Goal: Task Accomplishment & Management: Manage account settings

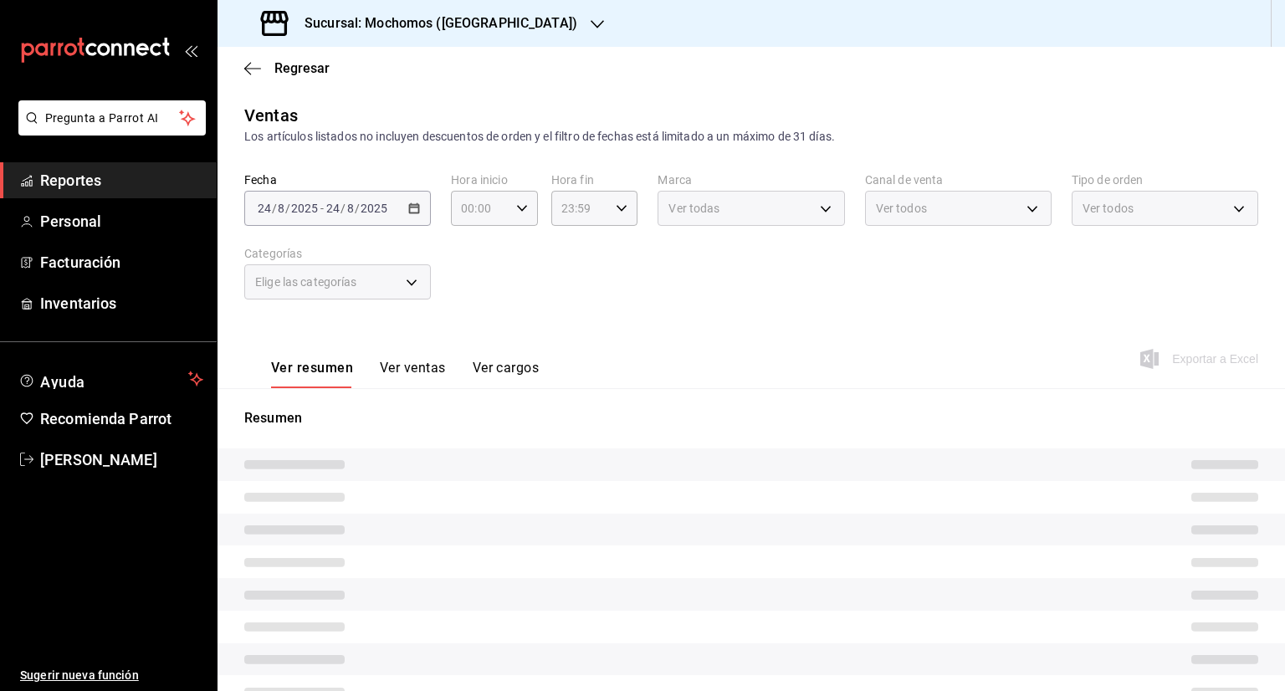
type input "05:00"
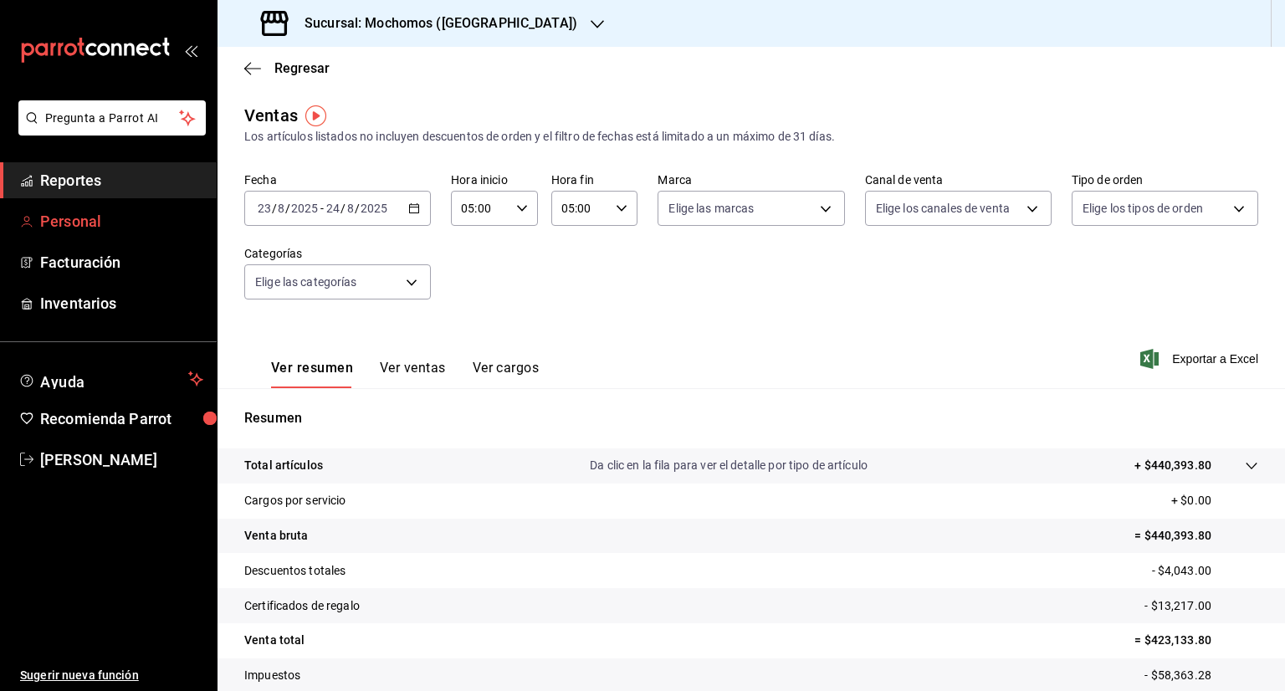
click at [141, 223] on span "Personal" at bounding box center [121, 221] width 163 height 23
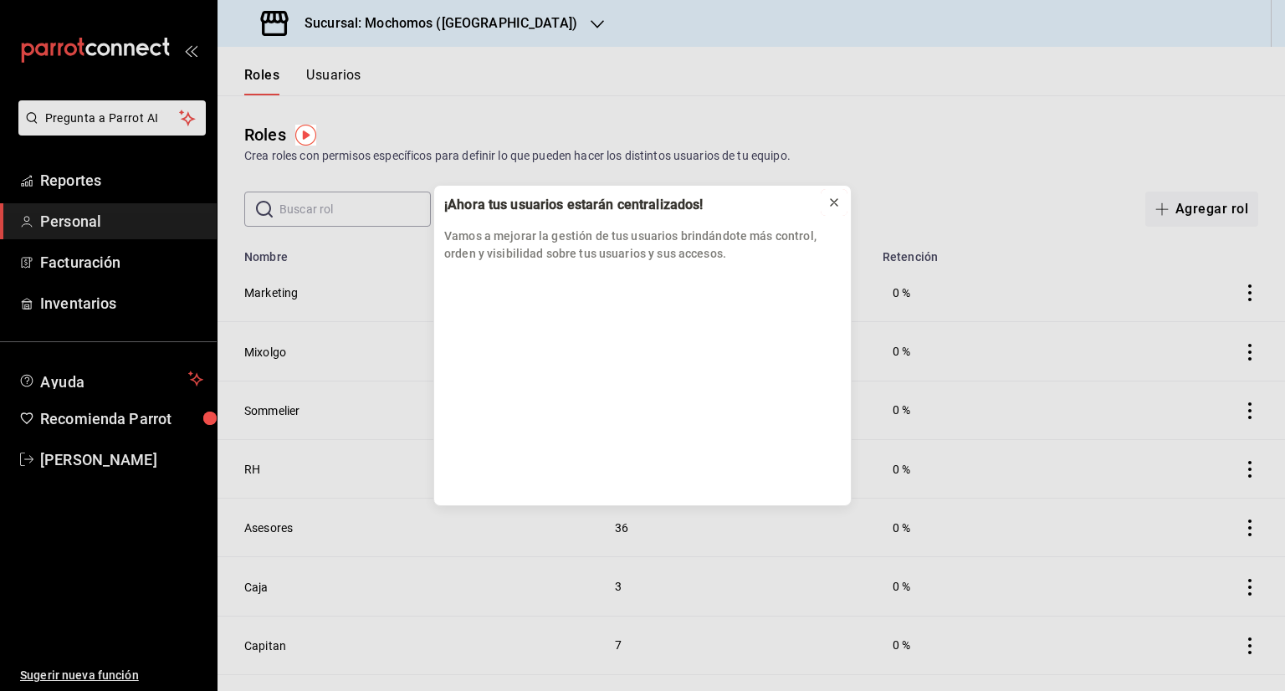
click at [835, 204] on icon at bounding box center [834, 202] width 13 height 13
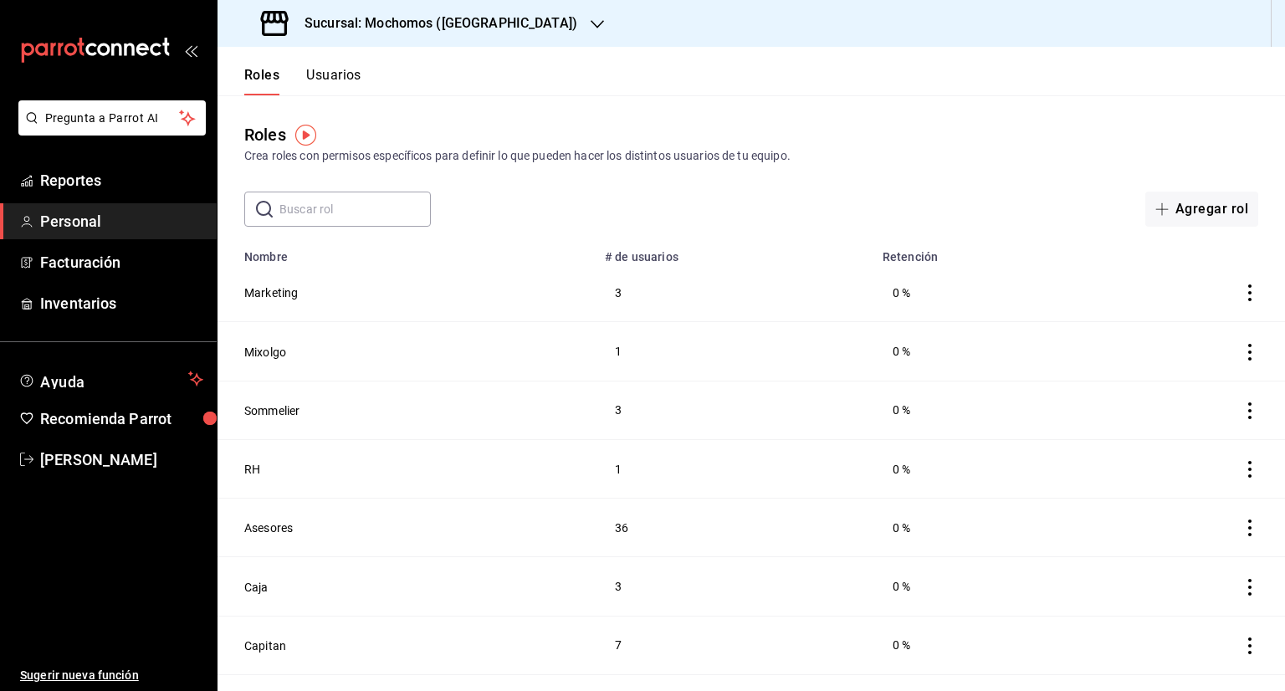
click at [496, 402] on td "Sommelier" at bounding box center [406, 410] width 377 height 59
click at [496, 402] on html "Pregunta a Parrot AI Reportes Personal Facturación Inventarios Ayuda Recomienda…" at bounding box center [642, 345] width 1285 height 691
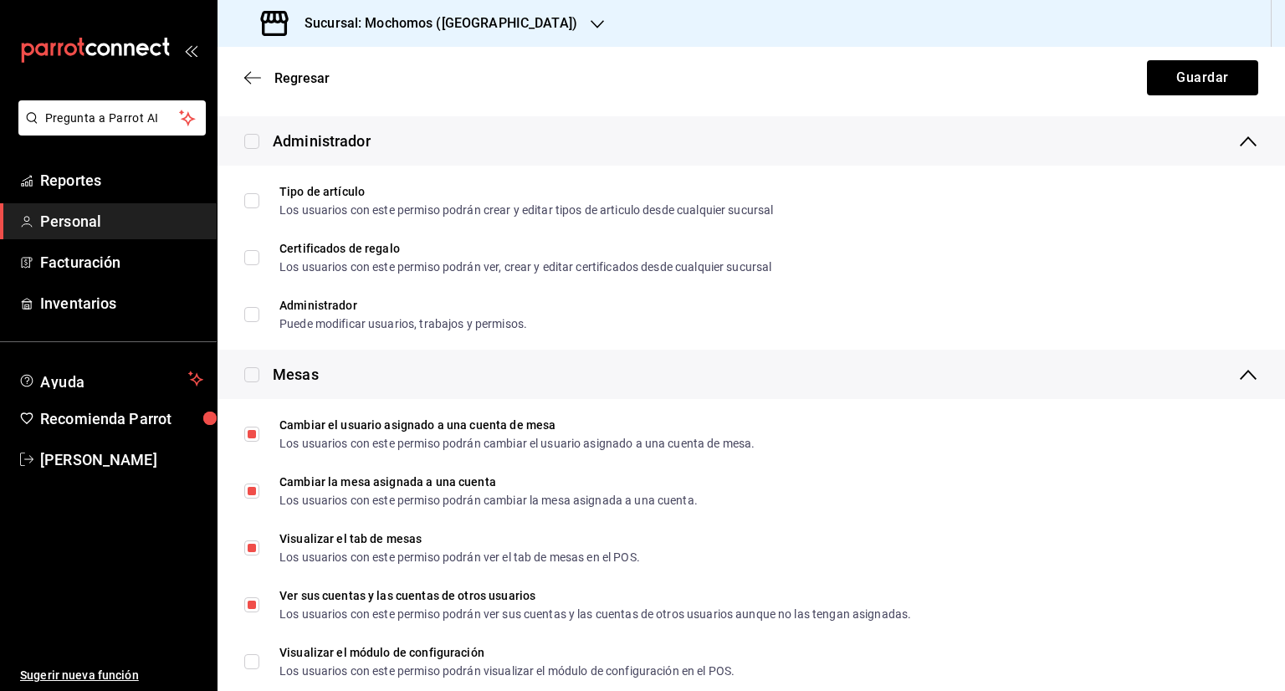
scroll to position [428, 0]
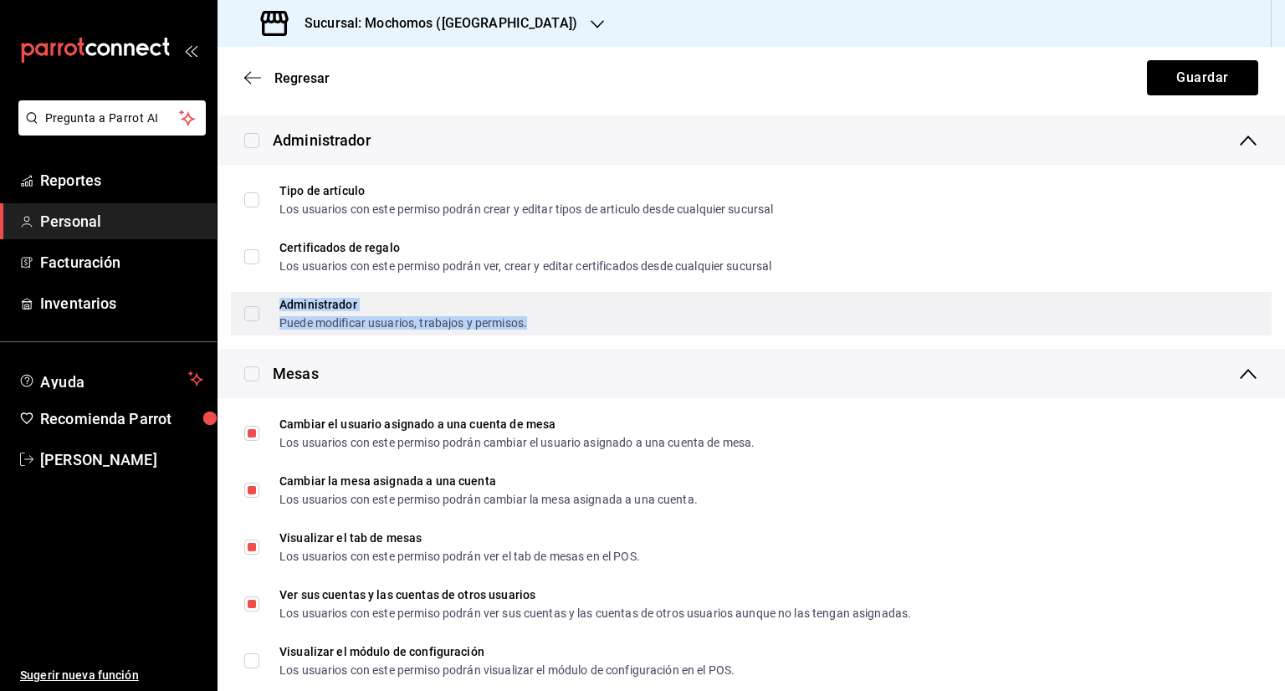
click at [320, 302] on div "Administrador" at bounding box center [403, 305] width 248 height 12
checkbox input "true"
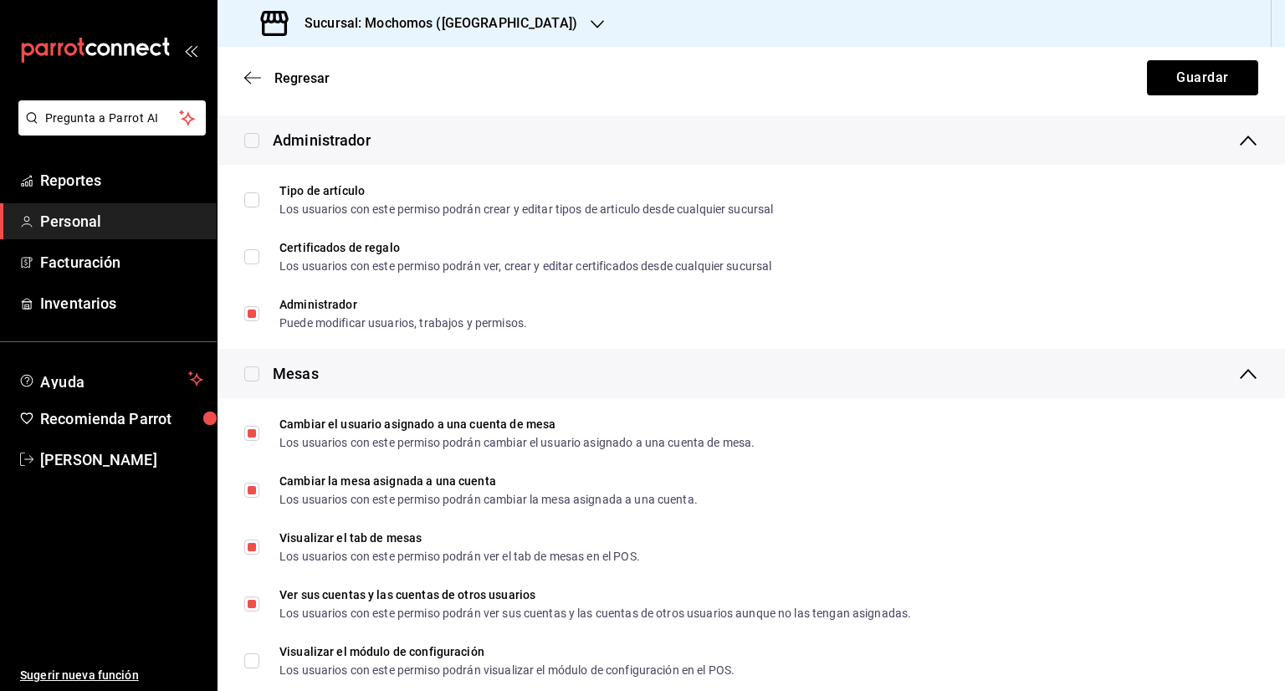
click at [608, 368] on div "Mesas" at bounding box center [752, 373] width 1068 height 49
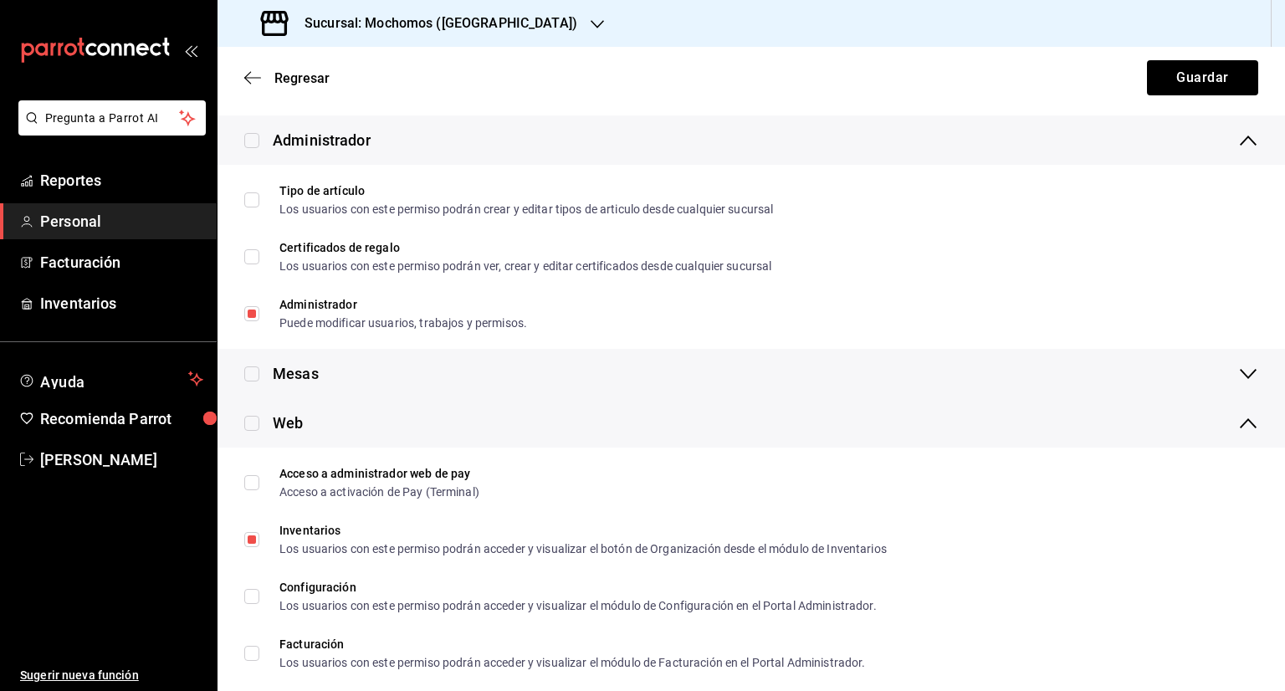
click at [608, 368] on div "Mesas" at bounding box center [752, 373] width 1068 height 49
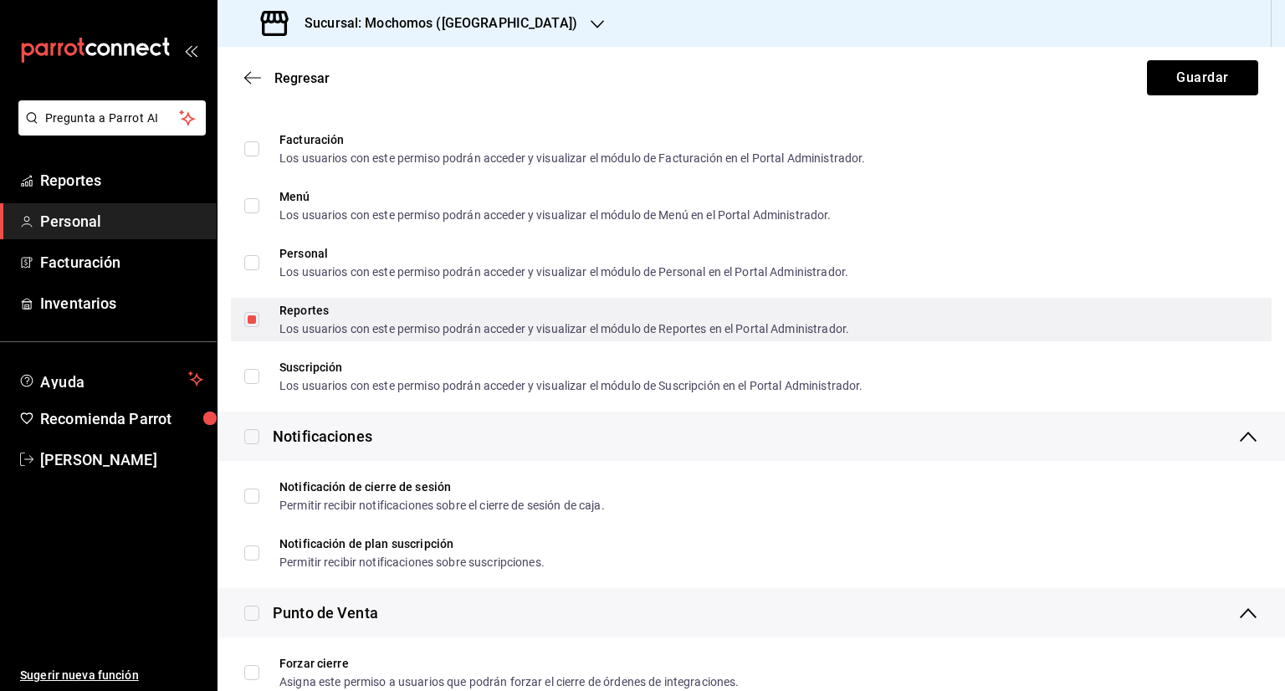
scroll to position [1289, 0]
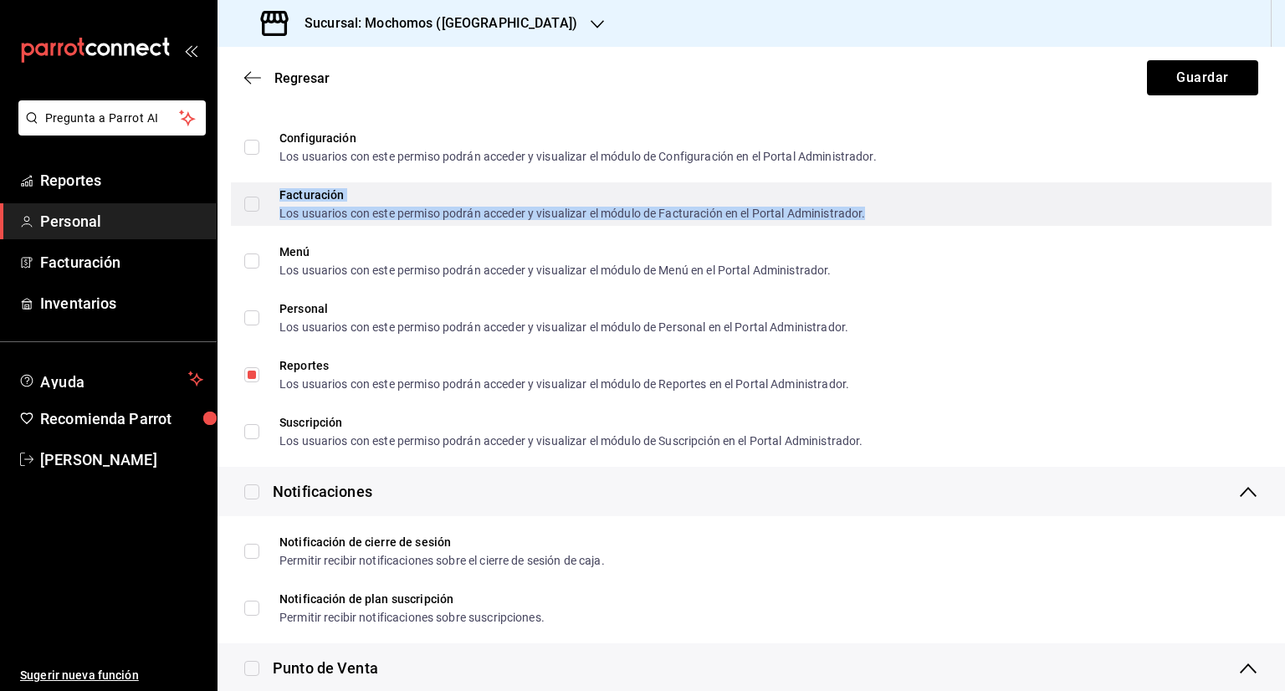
click at [291, 204] on div "Facturación Los usuarios con este permiso podrán acceder y visualizar el módulo…" at bounding box center [572, 204] width 586 height 30
checkbox input "true"
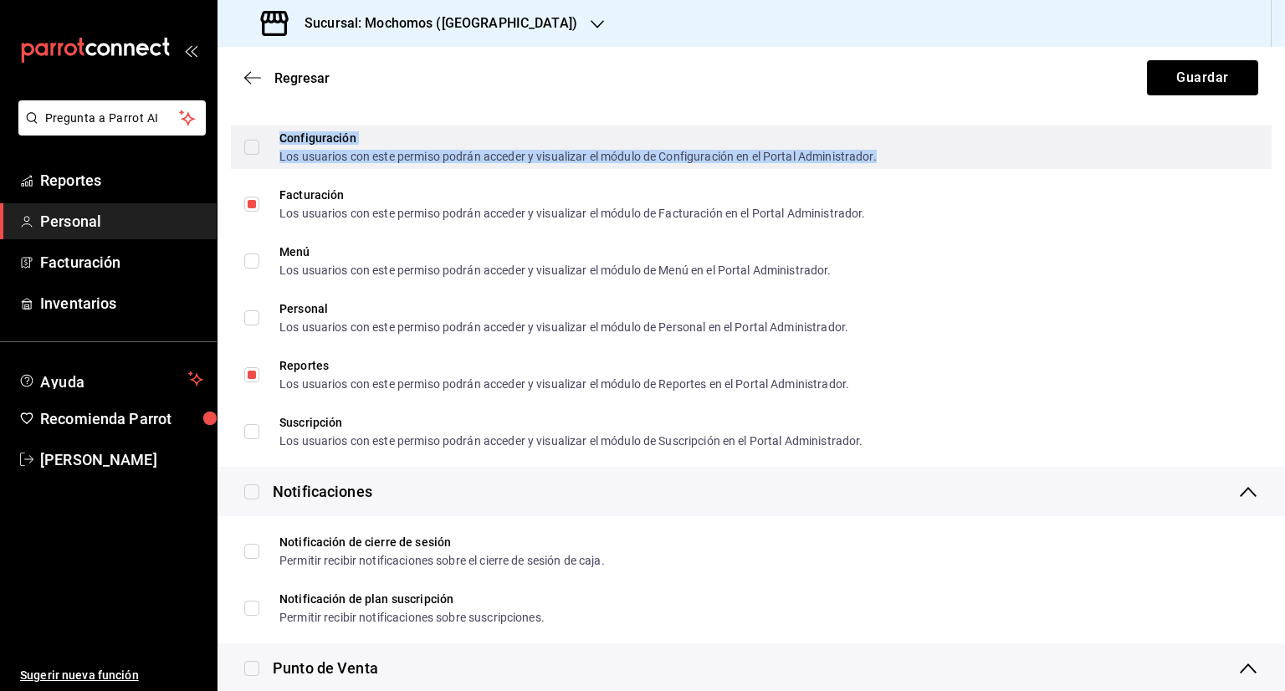
click at [314, 139] on div "Configuración" at bounding box center [577, 138] width 597 height 12
checkbox input "true"
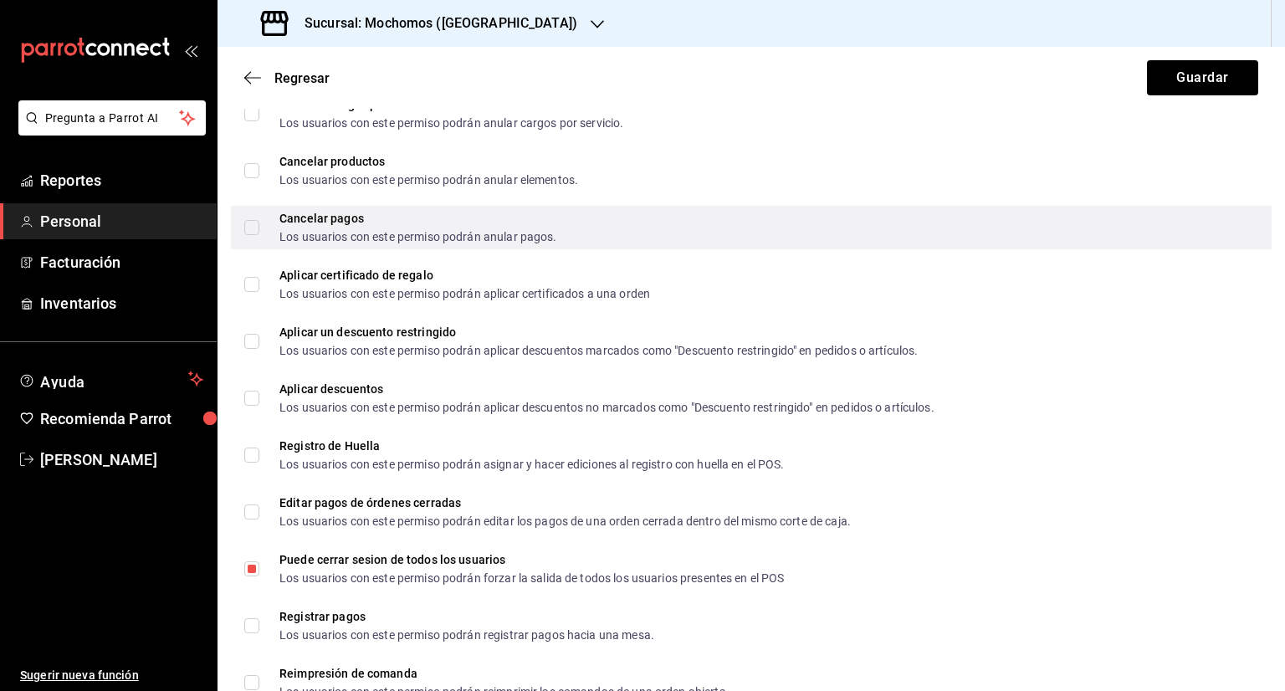
scroll to position [2474, 0]
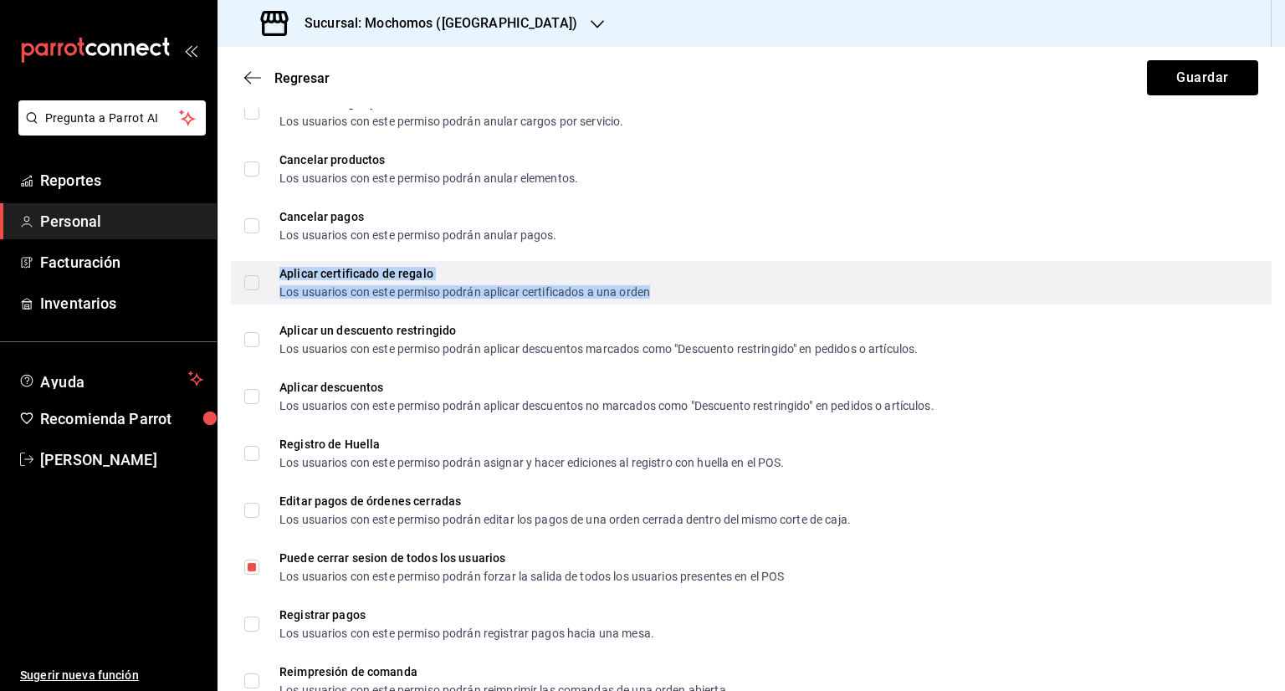
click at [409, 292] on div "Los usuarios con este permiso podrán aplicar certificados a una orden" at bounding box center [464, 292] width 371 height 12
checkbox input "true"
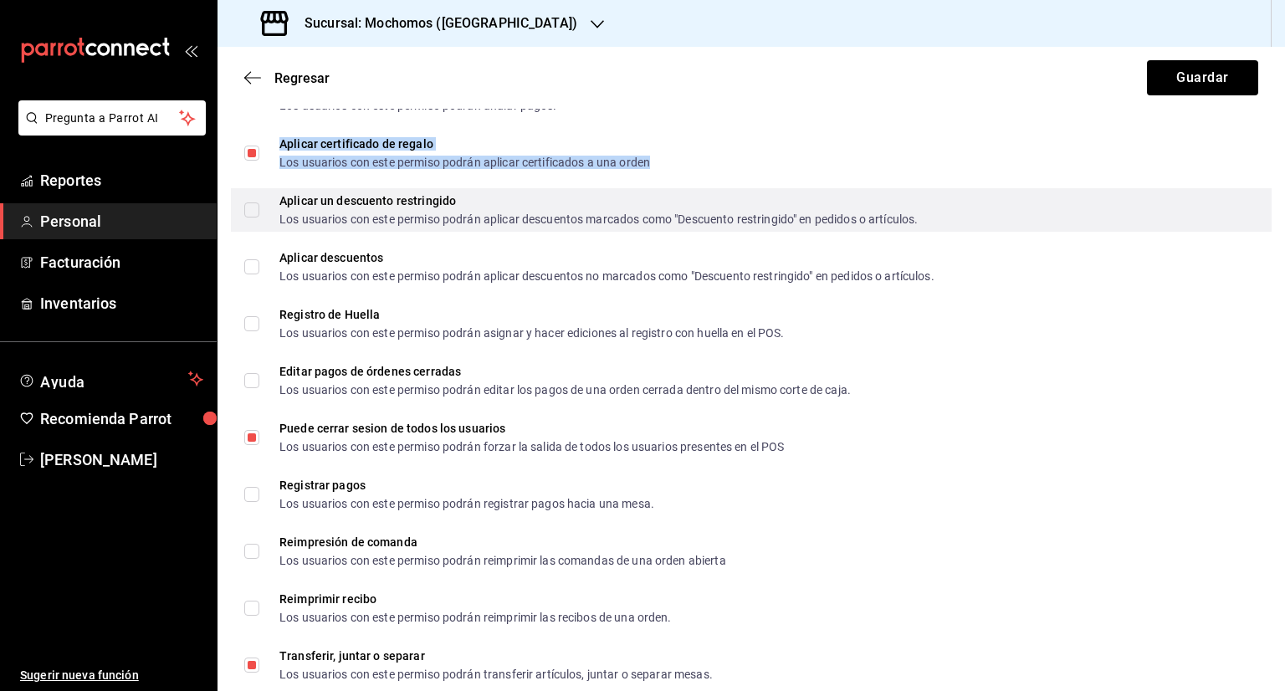
scroll to position [2604, 0]
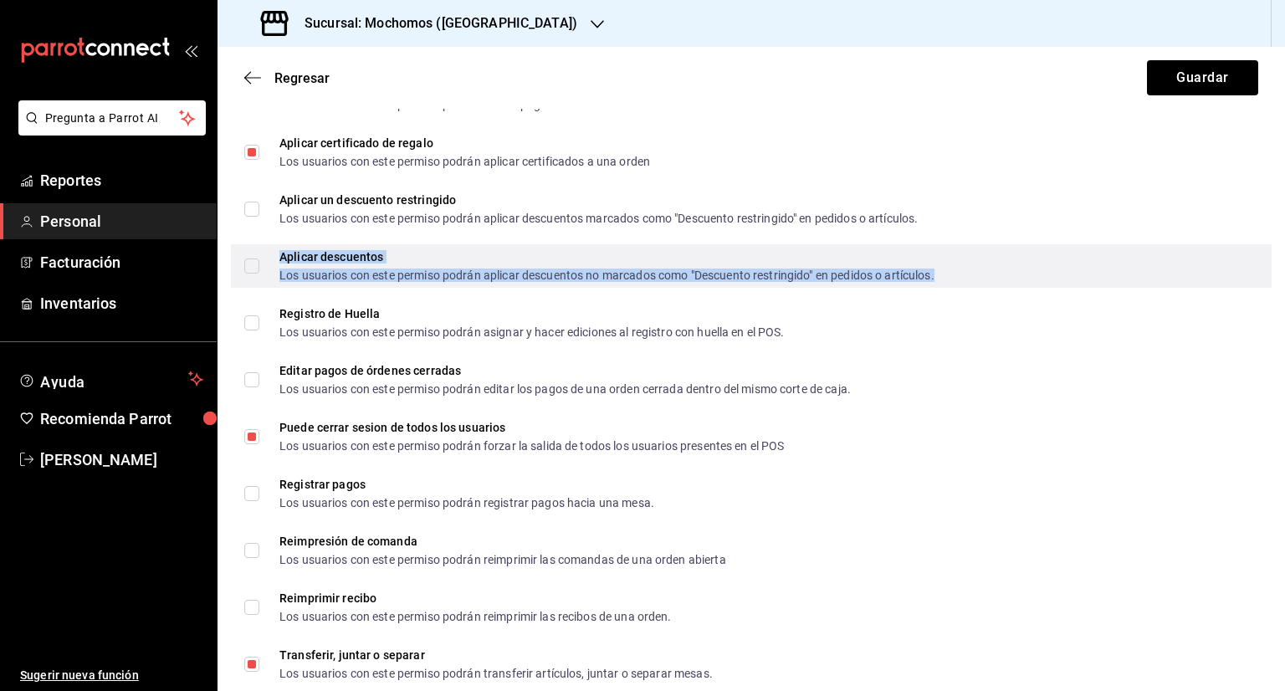
click at [409, 259] on div "Aplicar descuentos" at bounding box center [606, 257] width 655 height 12
checkbox input "true"
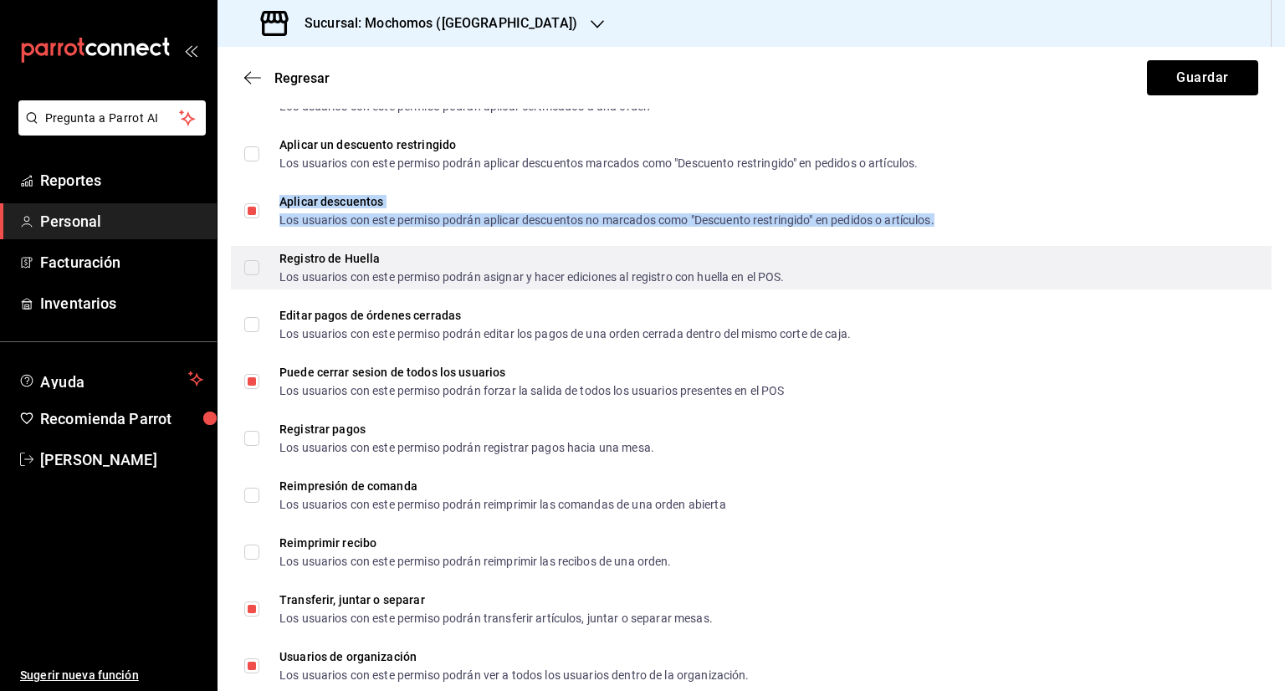
scroll to position [2660, 0]
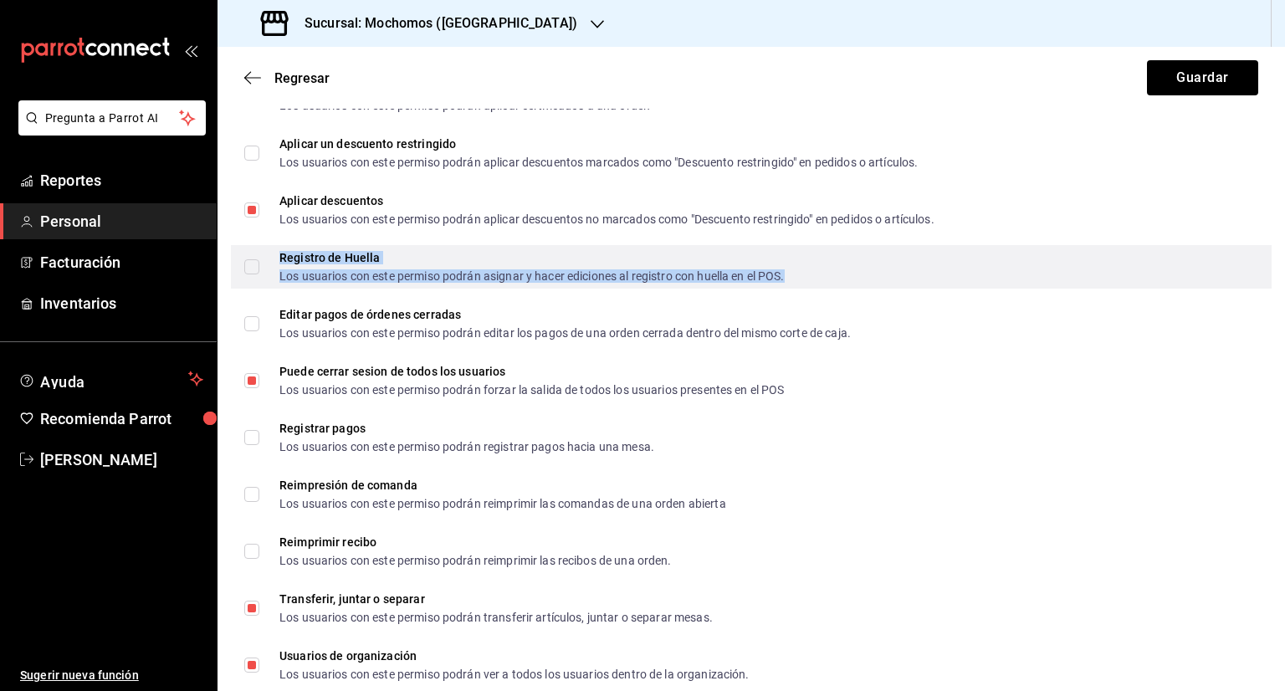
click at [392, 275] on div "Los usuarios con este permiso podrán asignar y hacer ediciones al registro con …" at bounding box center [531, 276] width 505 height 12
checkbox input "true"
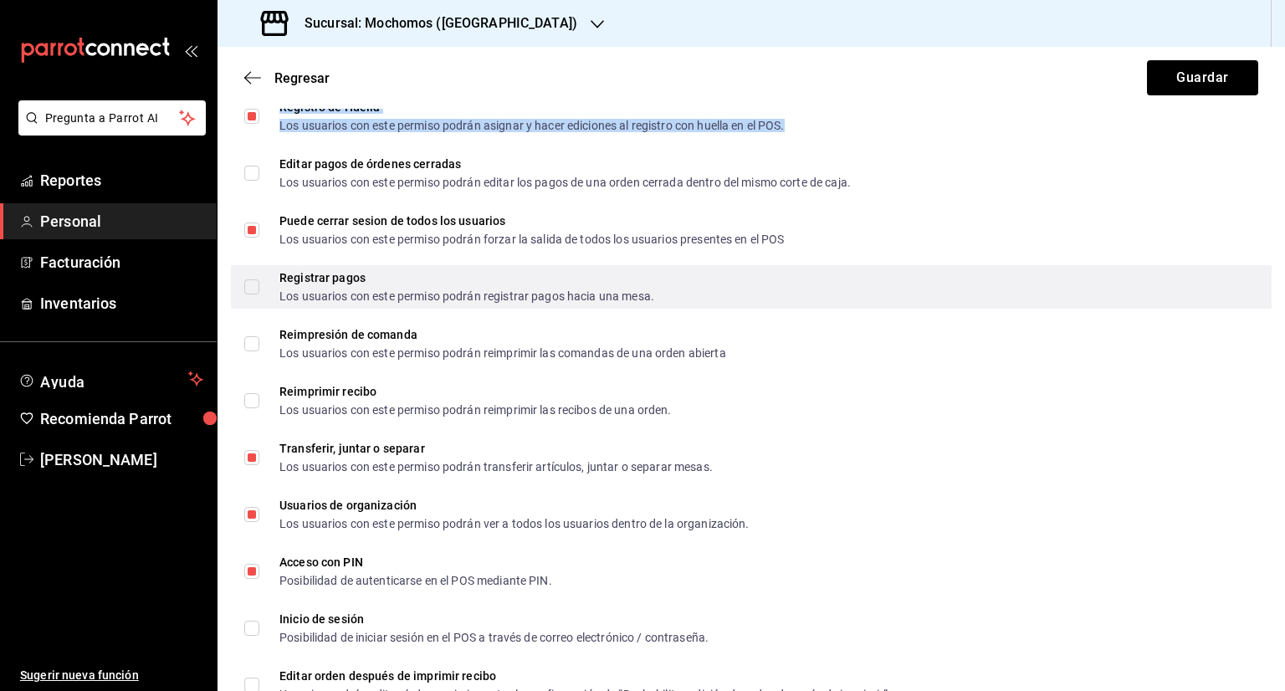
scroll to position [2867, 0]
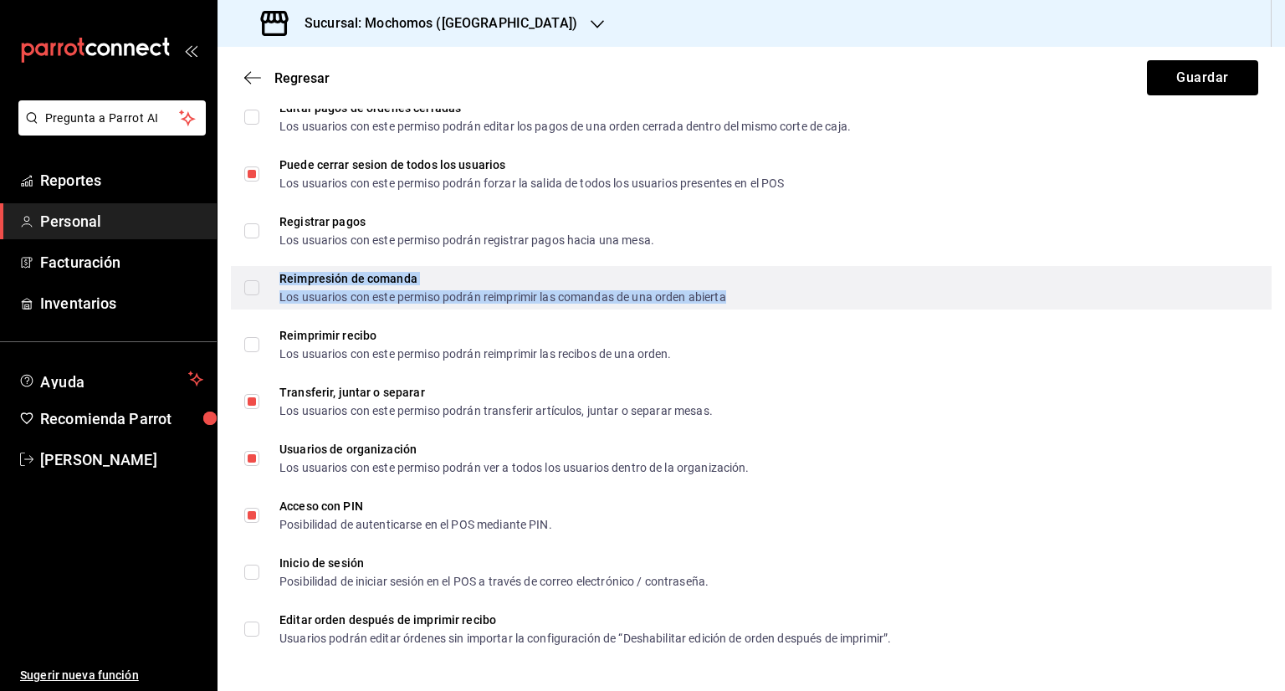
click at [368, 287] on div "Reimpresión de comanda Los usuarios con este permiso podrán reimprimir las coma…" at bounding box center [502, 288] width 447 height 30
checkbox input "true"
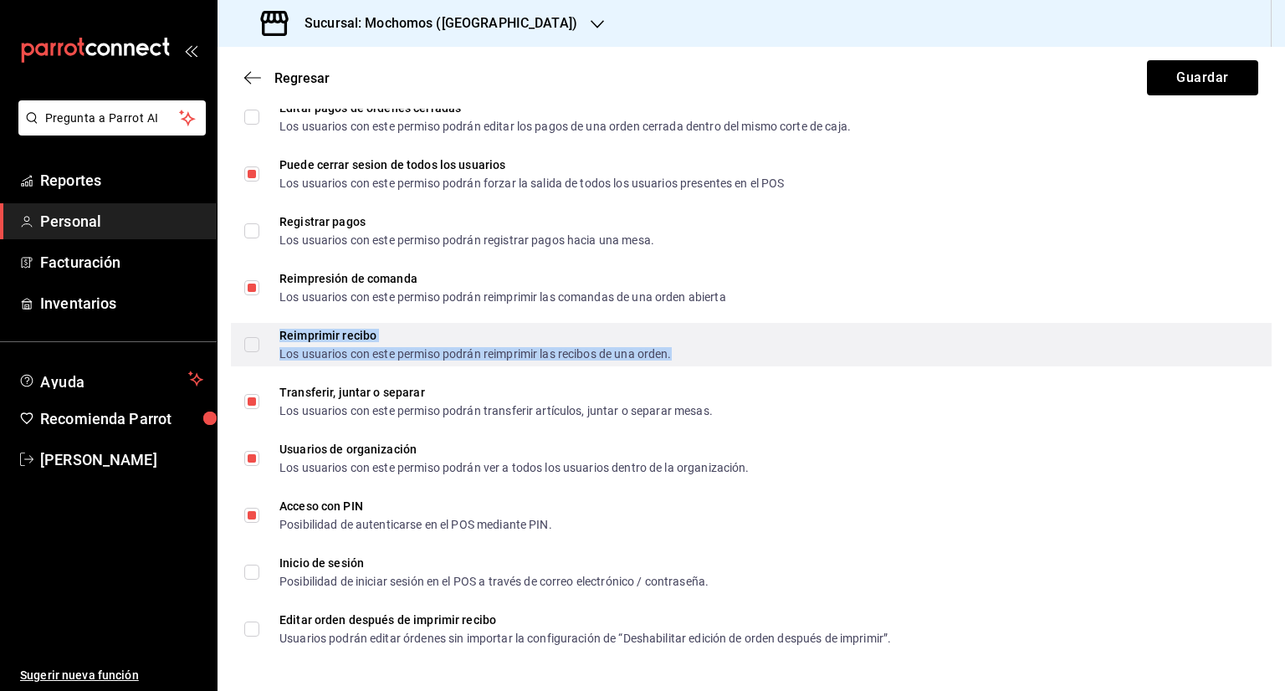
click at [340, 356] on div "Los usuarios con este permiso podrán reimprimir las recibos de una orden." at bounding box center [475, 354] width 392 height 12
checkbox input "true"
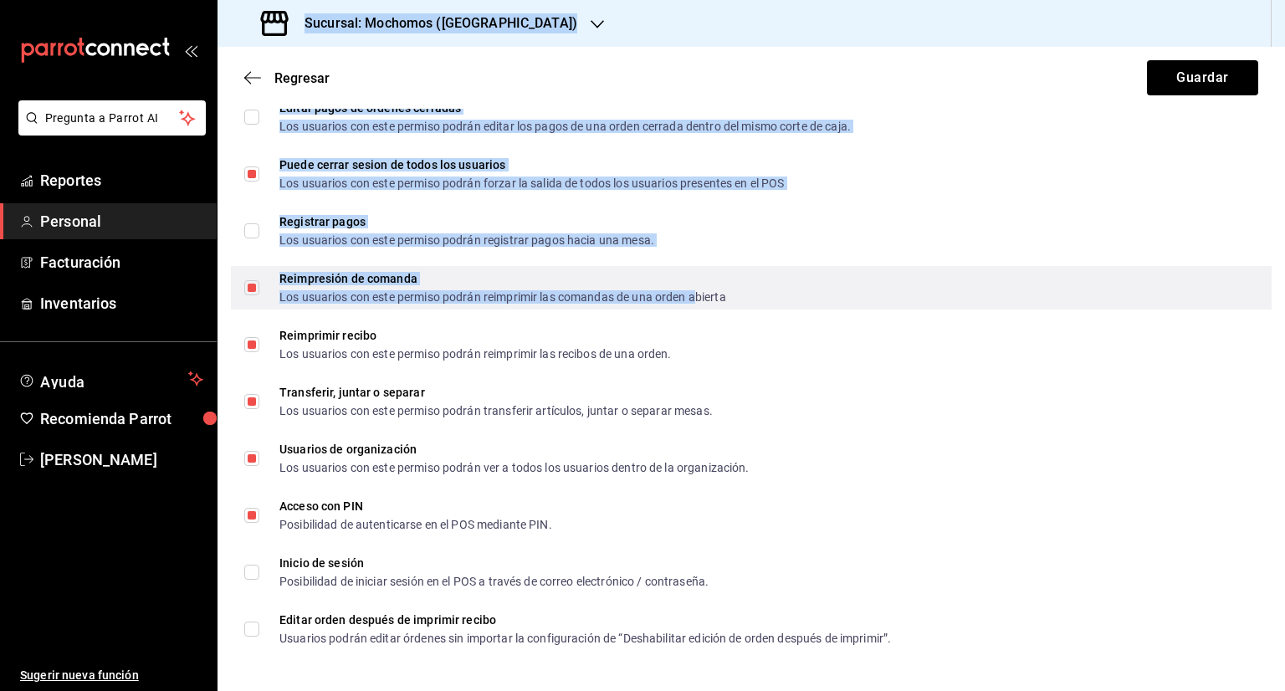
drag, startPoint x: 201, startPoint y: 605, endPoint x: 702, endPoint y: 296, distance: 588.7
click at [702, 296] on div "Pregunta a Parrot AI Reportes Personal Facturación Inventarios Ayuda Recomienda…" at bounding box center [642, 345] width 1285 height 691
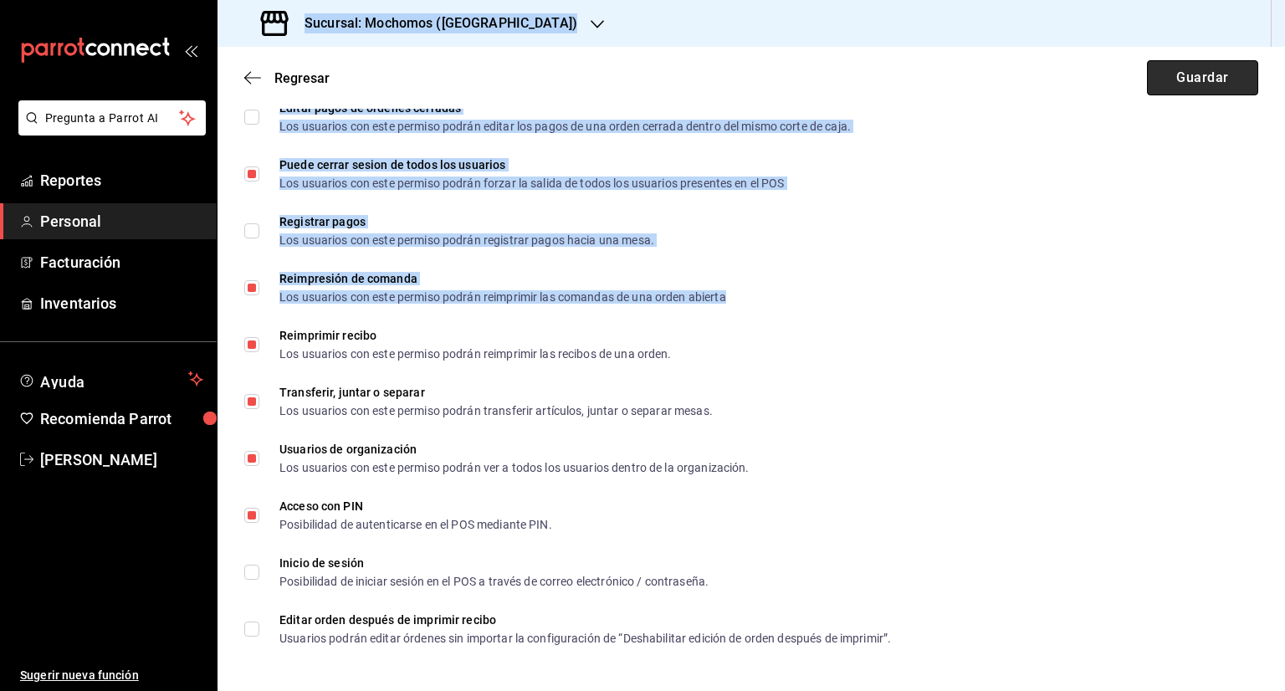
click at [1186, 79] on button "Guardar" at bounding box center [1202, 77] width 111 height 35
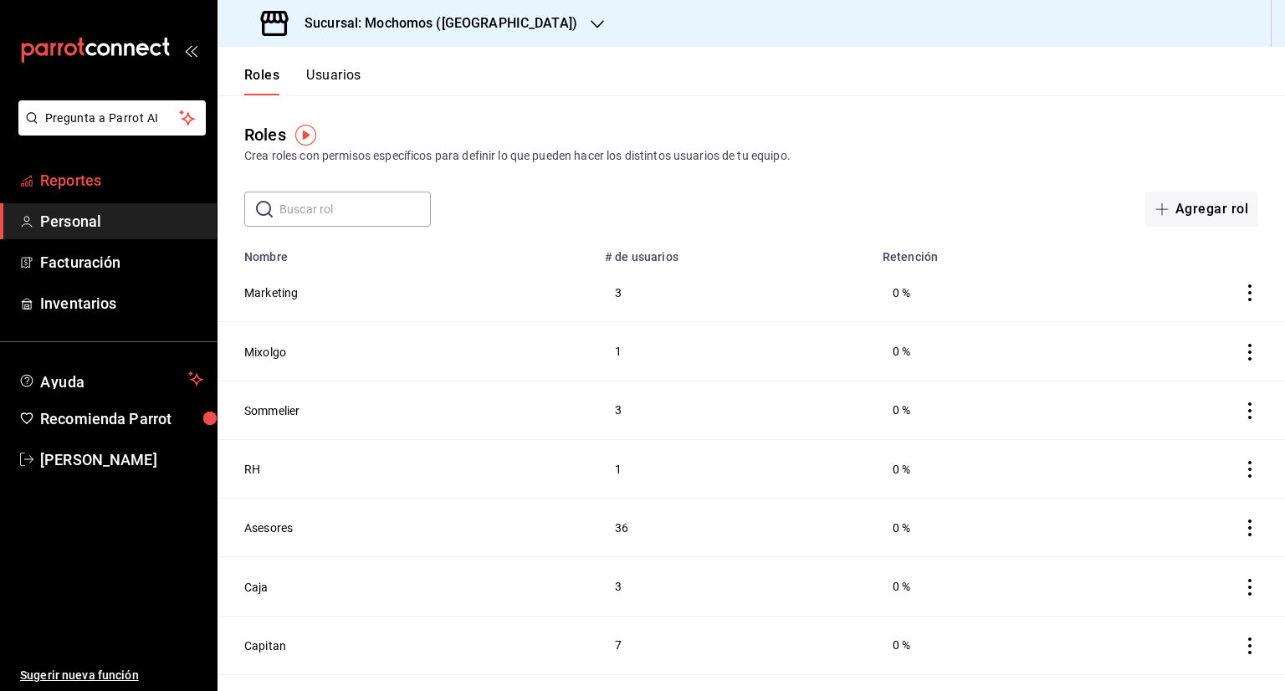
click at [83, 190] on span "Reportes" at bounding box center [121, 180] width 163 height 23
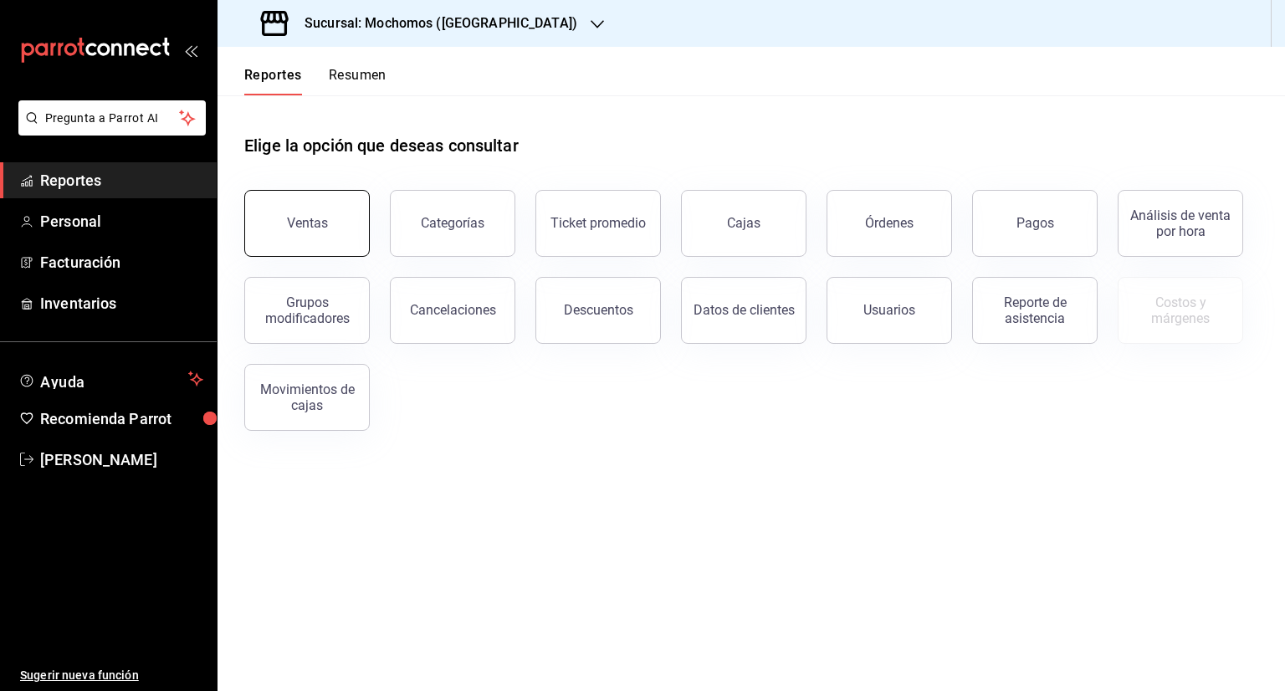
click at [318, 228] on div "Ventas" at bounding box center [307, 223] width 41 height 16
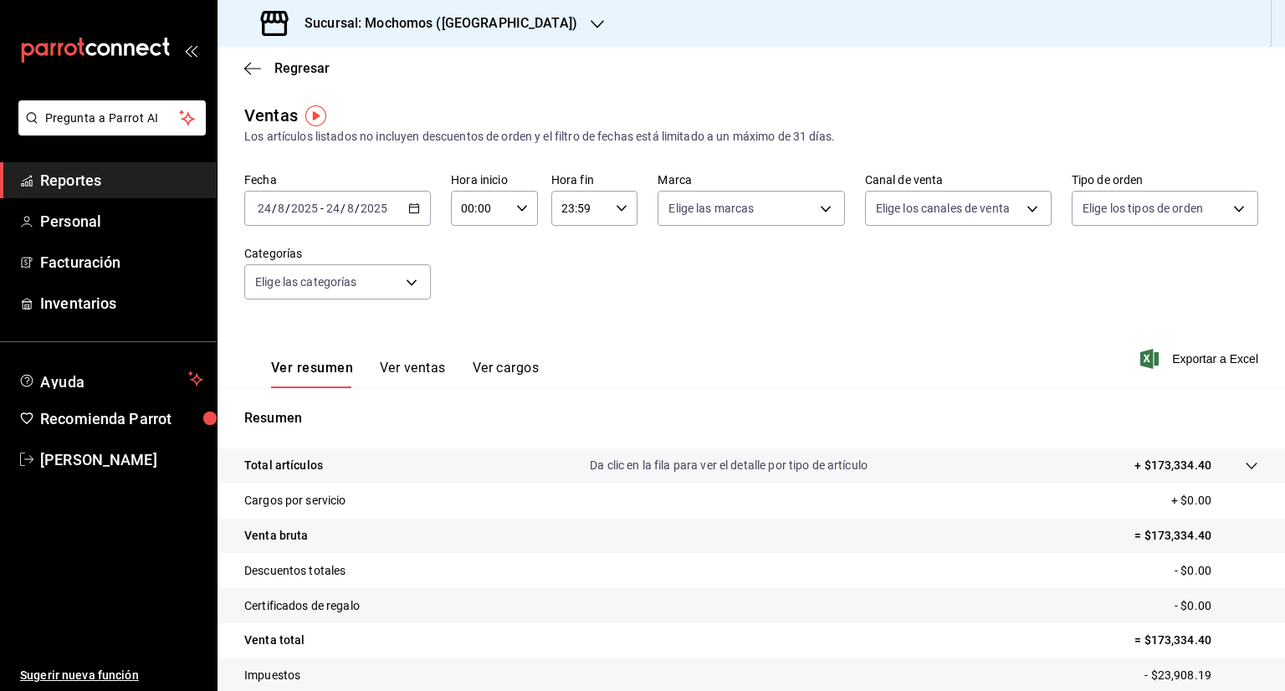
click at [520, 209] on icon "button" at bounding box center [522, 209] width 12 height 12
click at [472, 322] on span "06" at bounding box center [470, 321] width 16 height 13
type input "06:00"
click at [632, 365] on div at bounding box center [642, 345] width 1285 height 691
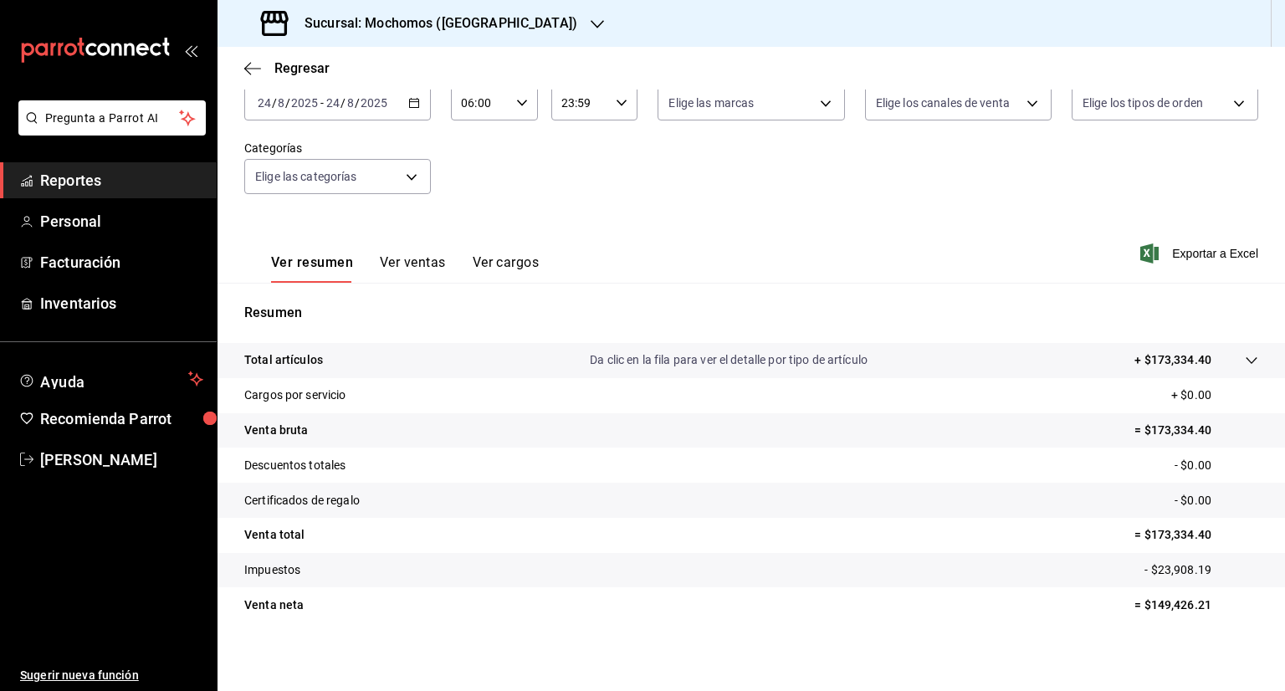
scroll to position [110, 0]
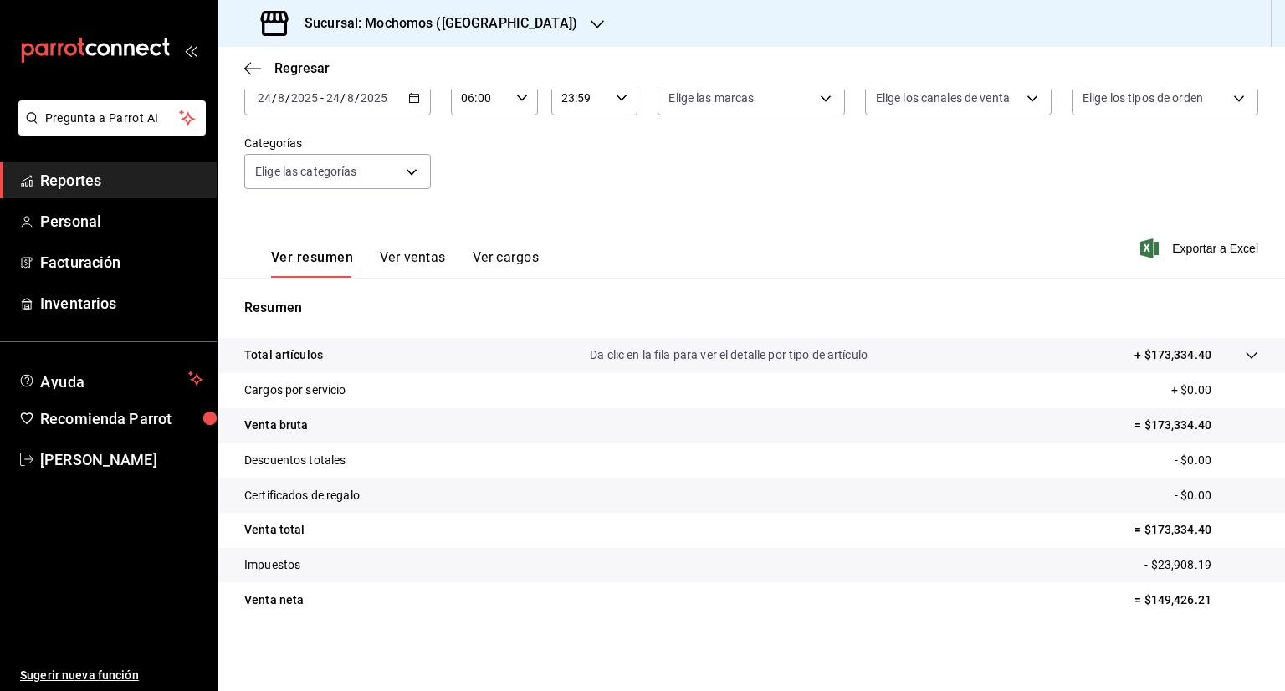
click at [424, 266] on button "Ver ventas" at bounding box center [413, 263] width 66 height 28
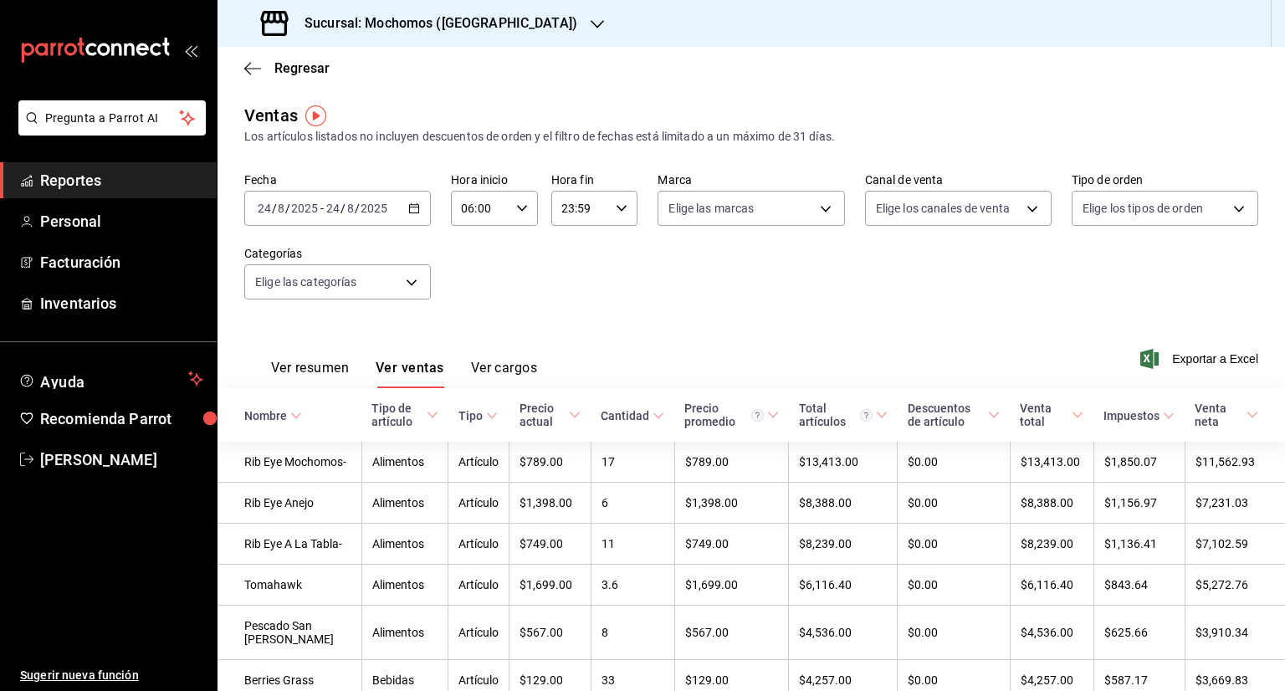
click at [410, 423] on span "Tipo de artículo" at bounding box center [405, 415] width 67 height 27
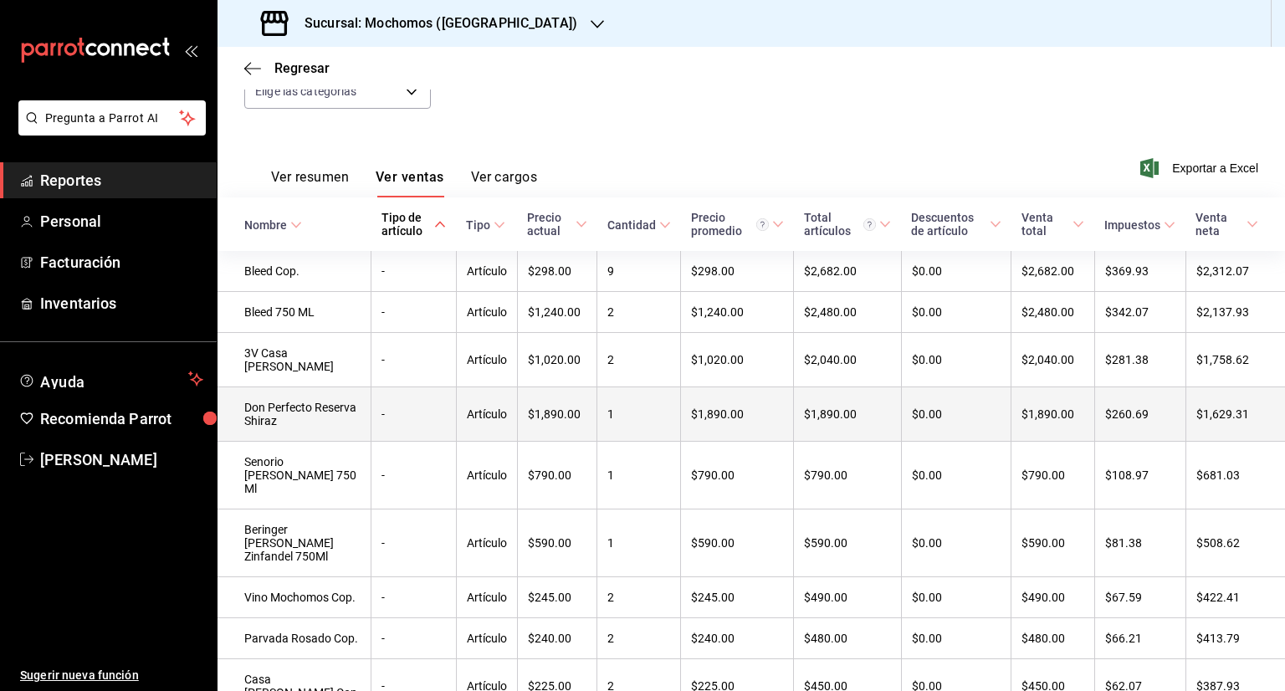
scroll to position [186, 0]
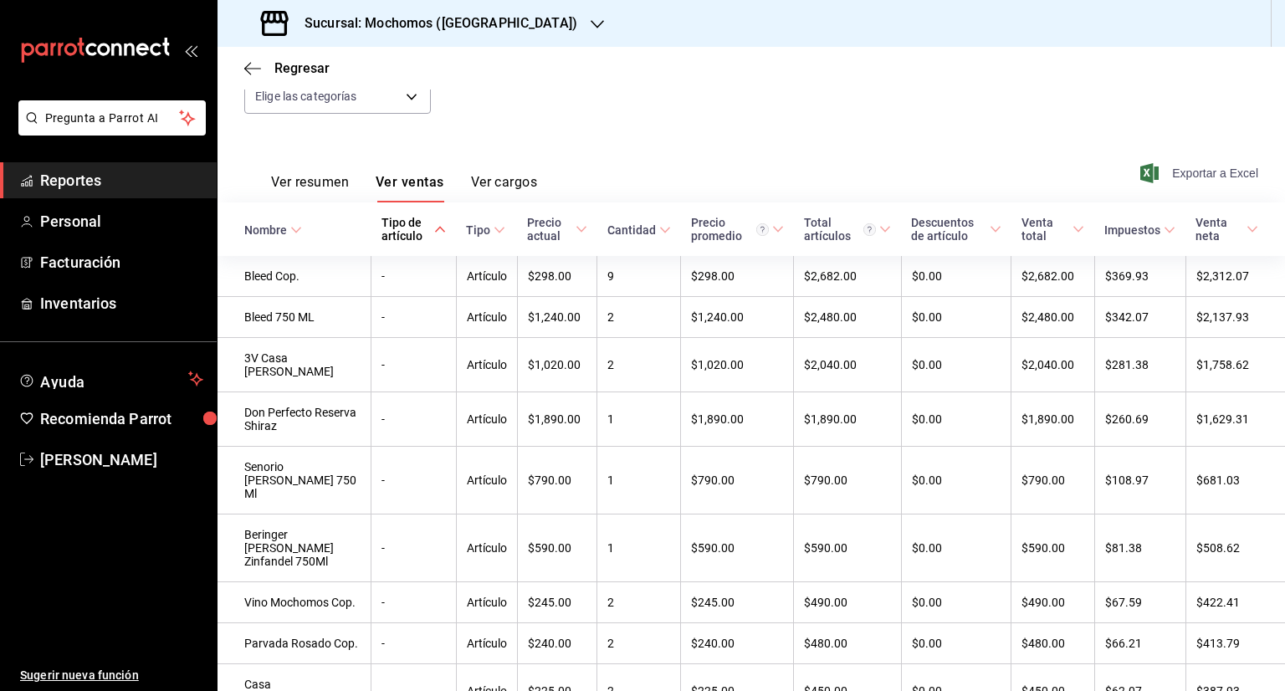
click at [1182, 179] on span "Exportar a Excel" at bounding box center [1201, 173] width 115 height 20
